Goal: Task Accomplishment & Management: Manage account settings

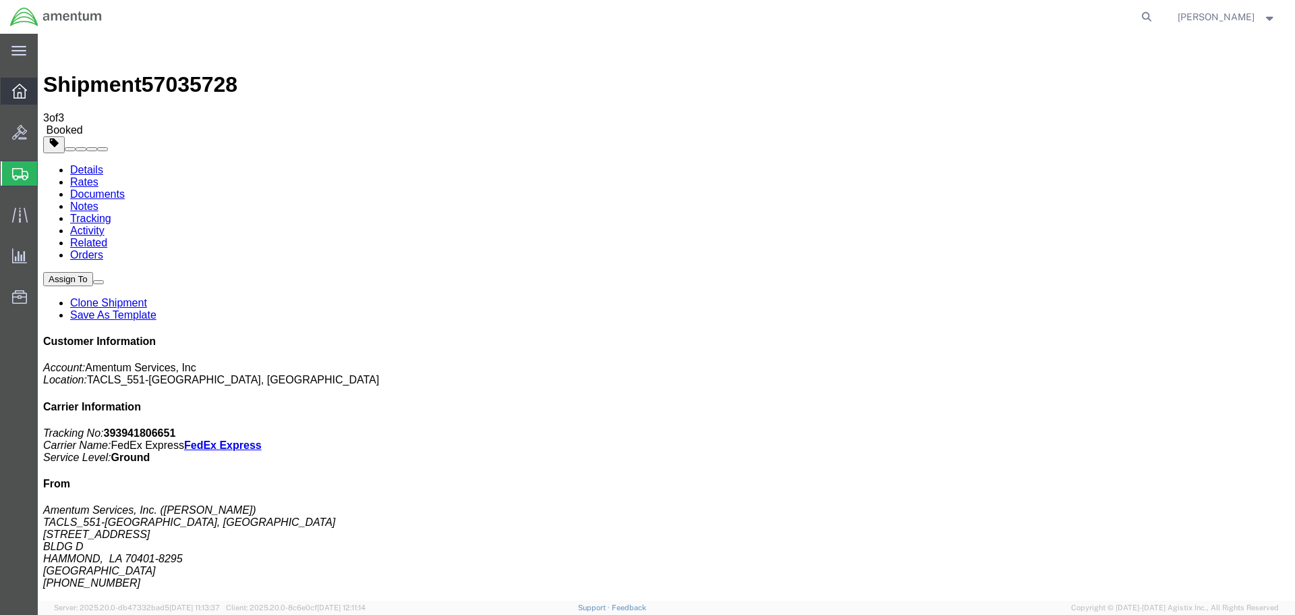
click at [23, 91] on icon at bounding box center [19, 91] width 15 height 15
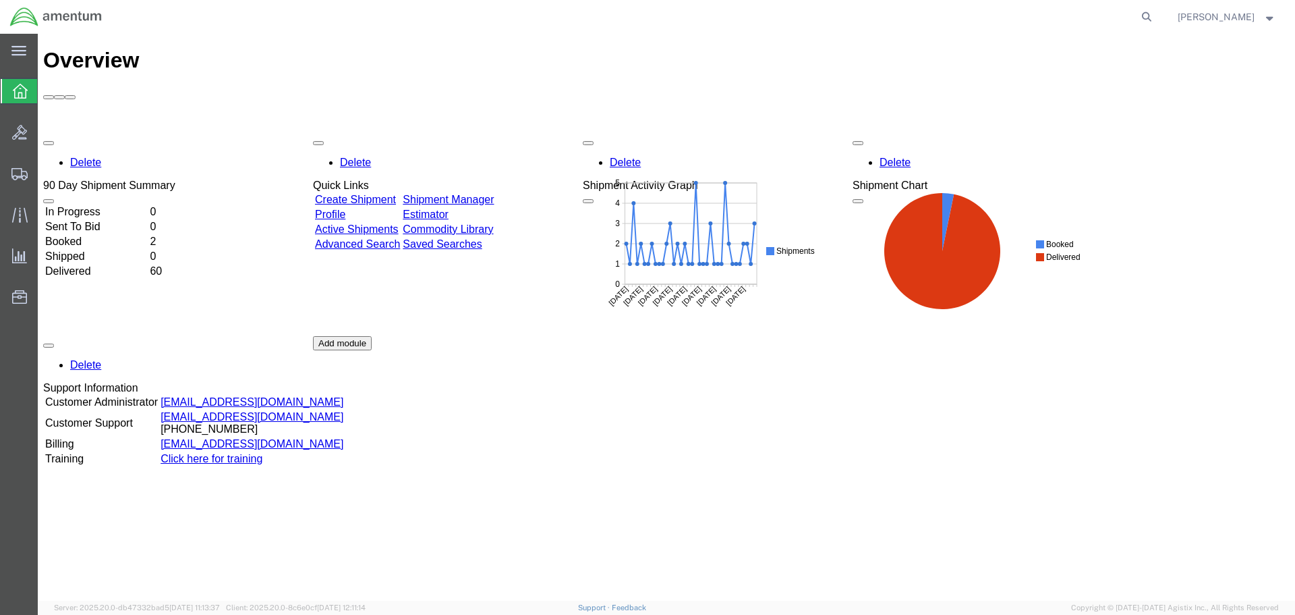
click at [129, 205] on td "In Progress" at bounding box center [96, 211] width 103 height 13
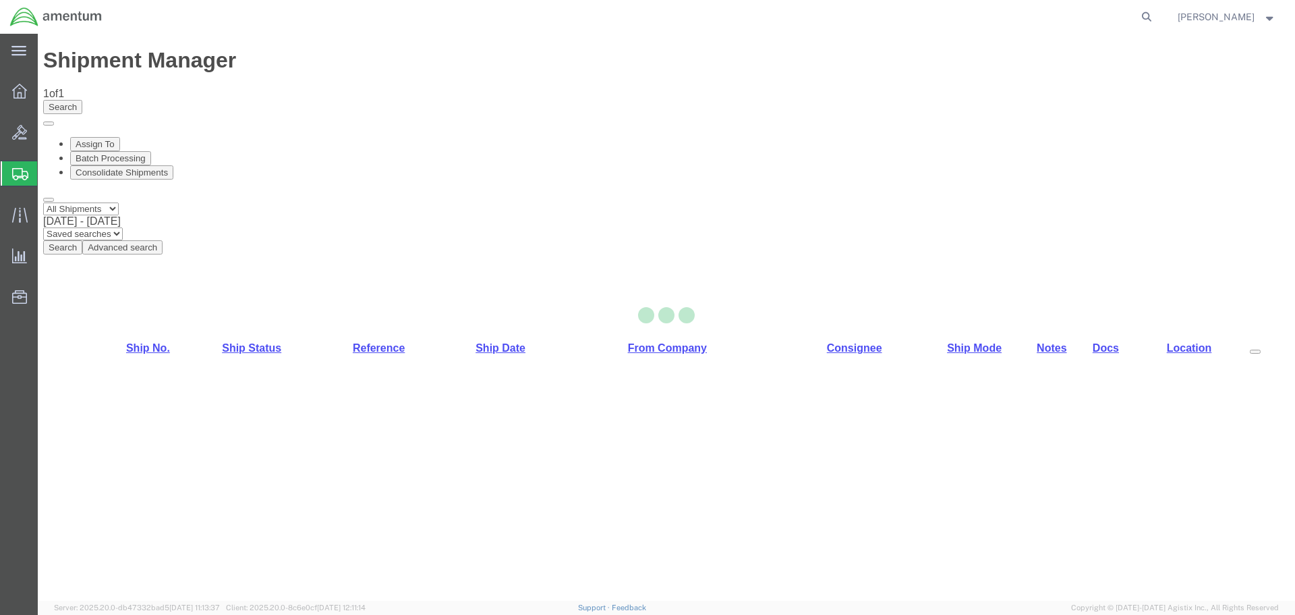
select select "42695"
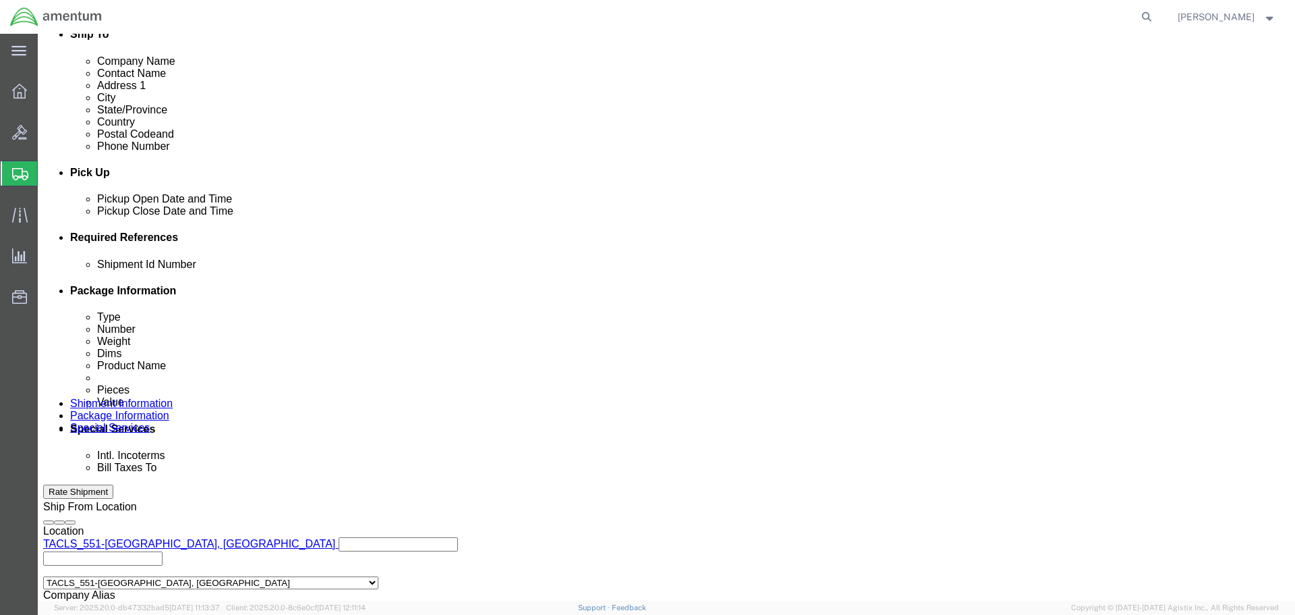
scroll to position [643, 0]
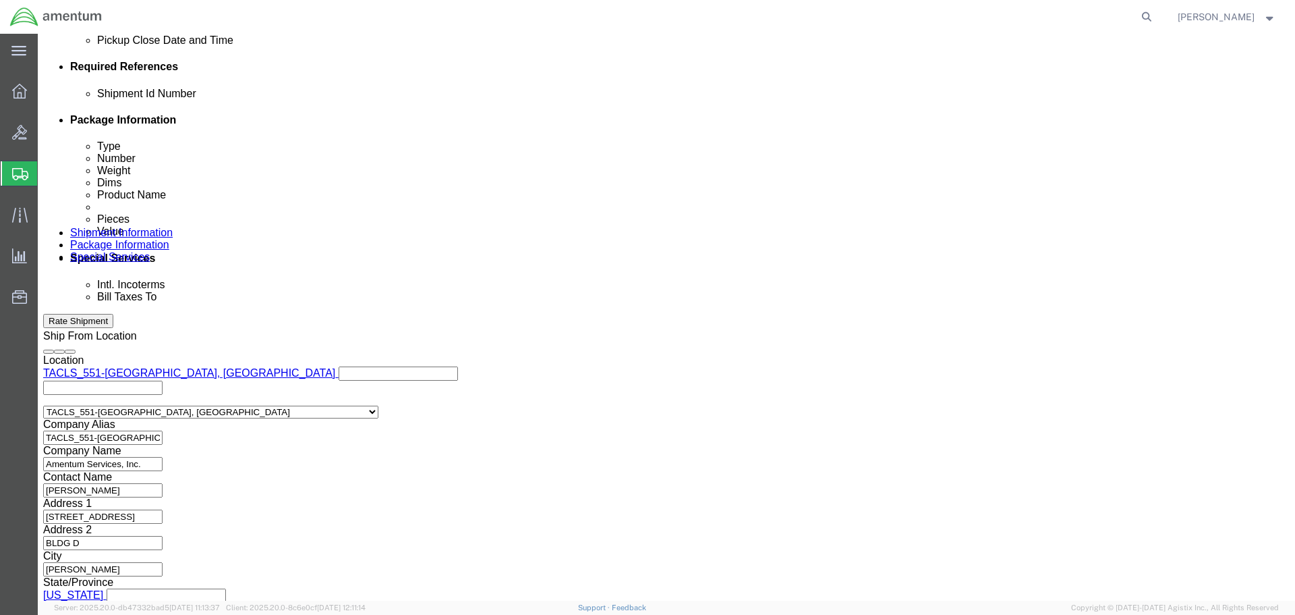
click button "Rate Shipment"
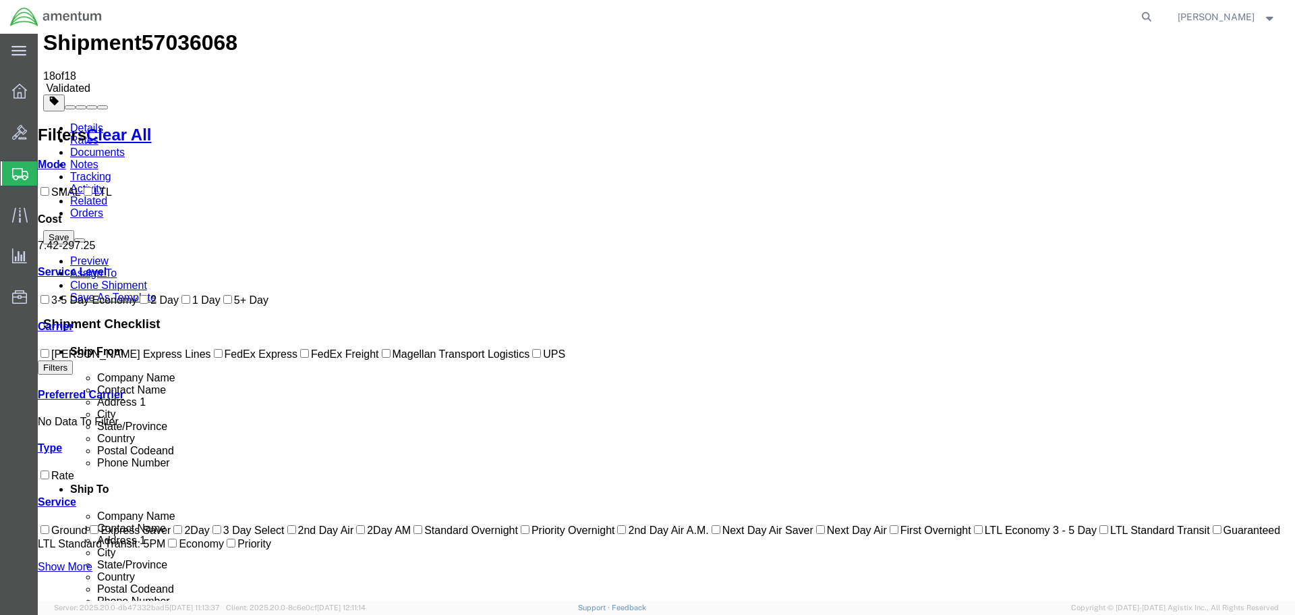
scroll to position [0, 0]
